Goal: Information Seeking & Learning: Learn about a topic

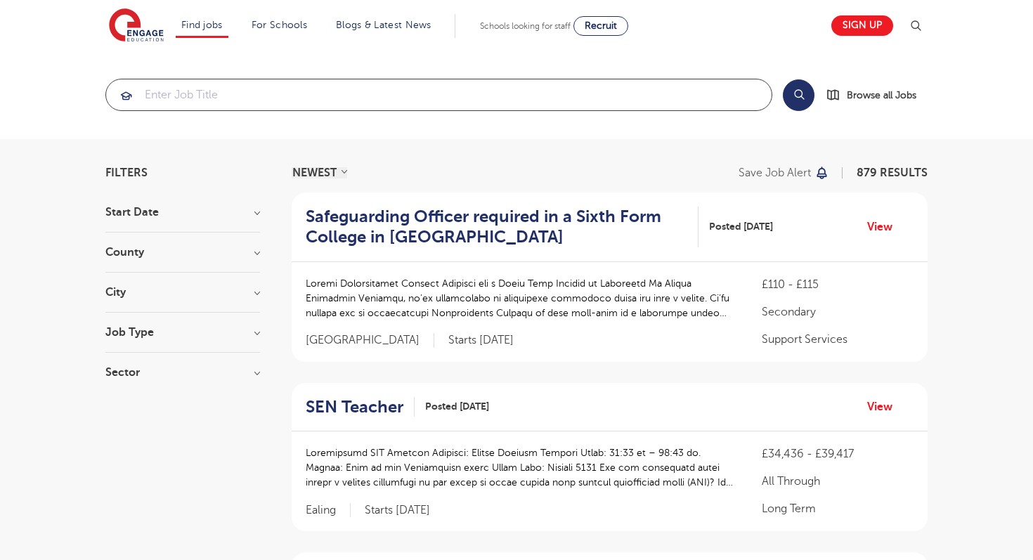
click at [283, 98] on input "search" at bounding box center [438, 94] width 665 height 31
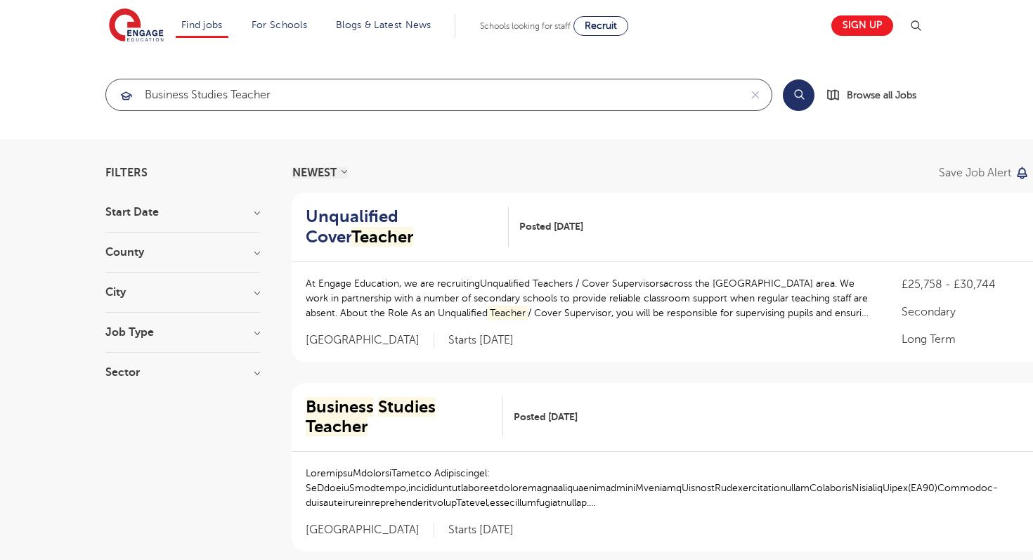
type input "Business Studies Teacher"
click button "Submit" at bounding box center [0, 0] width 0 height 0
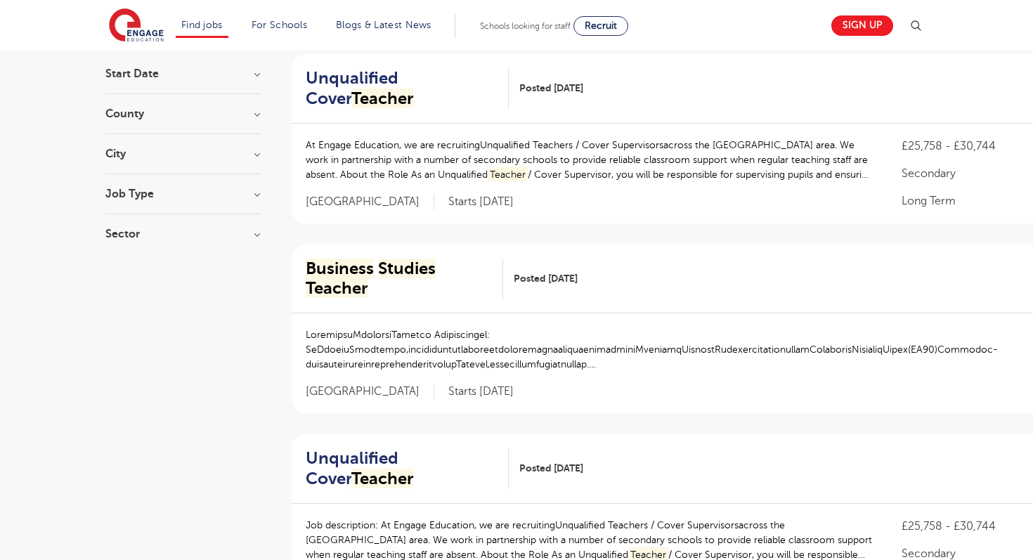
scroll to position [114, 0]
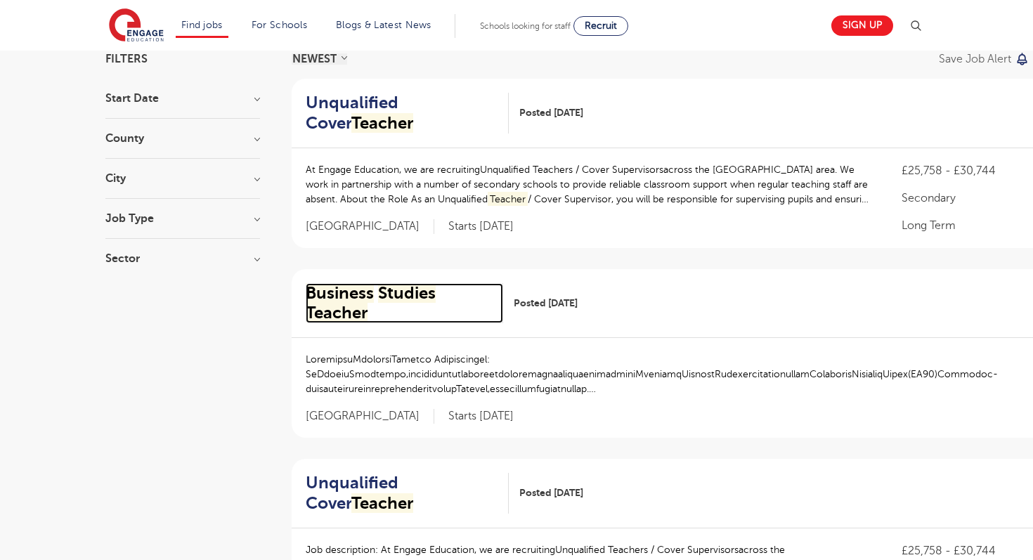
click at [387, 291] on mark "Studies" at bounding box center [407, 293] width 58 height 20
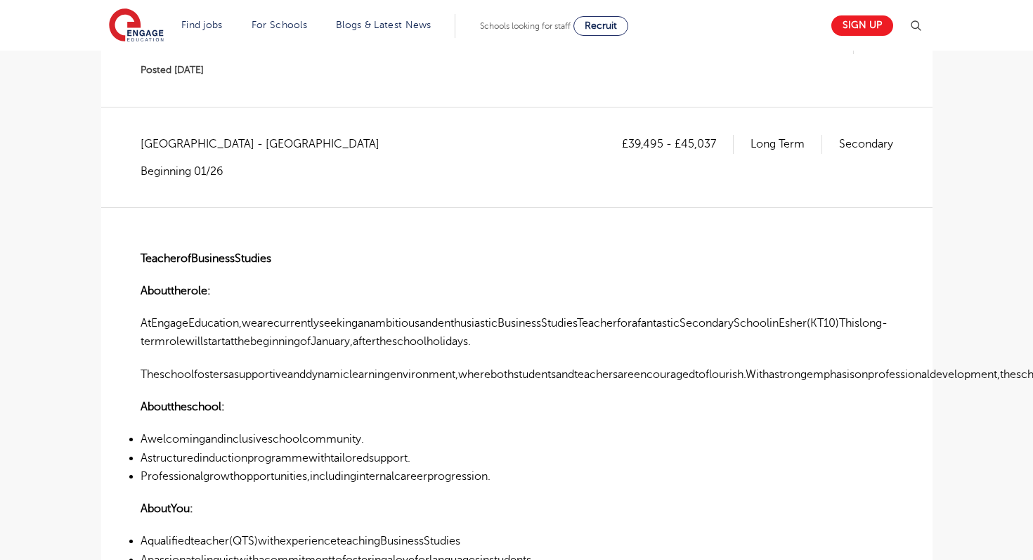
scroll to position [923, 0]
